Goal: Connect with others: Connect with others

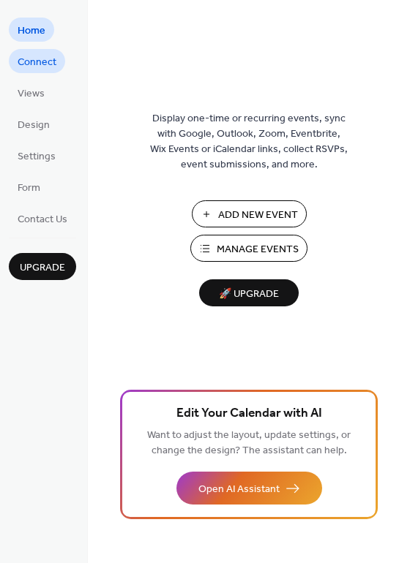
click at [34, 64] on span "Connect" at bounding box center [37, 62] width 39 height 15
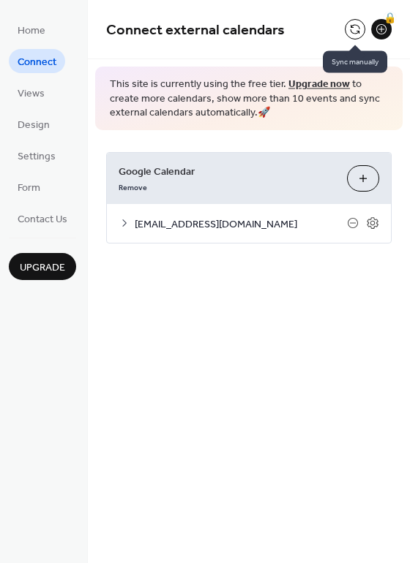
click at [349, 32] on button at bounding box center [354, 29] width 20 height 20
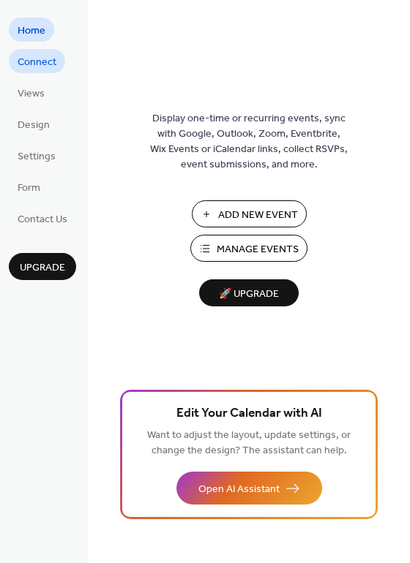
click at [45, 61] on span "Connect" at bounding box center [37, 62] width 39 height 15
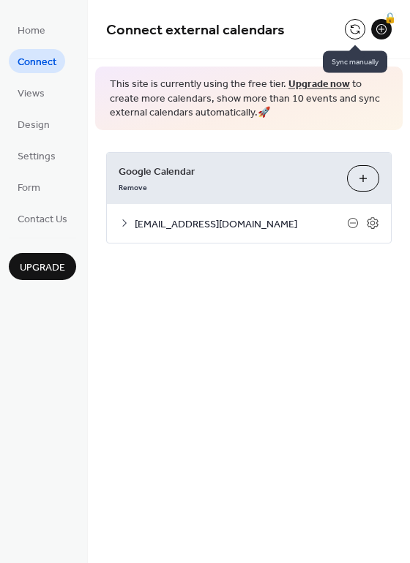
click at [361, 20] on button at bounding box center [354, 29] width 20 height 20
